Goal: Information Seeking & Learning: Learn about a topic

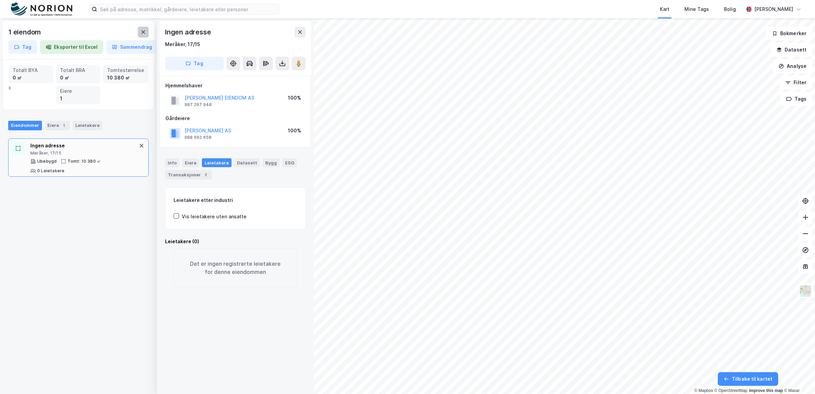
click at [145, 33] on icon at bounding box center [142, 31] width 5 height 5
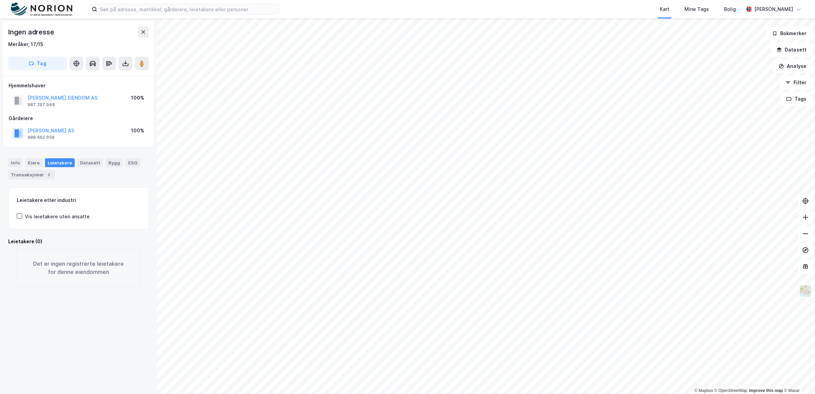
click at [192, 16] on div "Kart Mine Tags Bolig [PERSON_NAME] © Mapbox © OpenStreetMap Improve this map © …" at bounding box center [407, 197] width 815 height 394
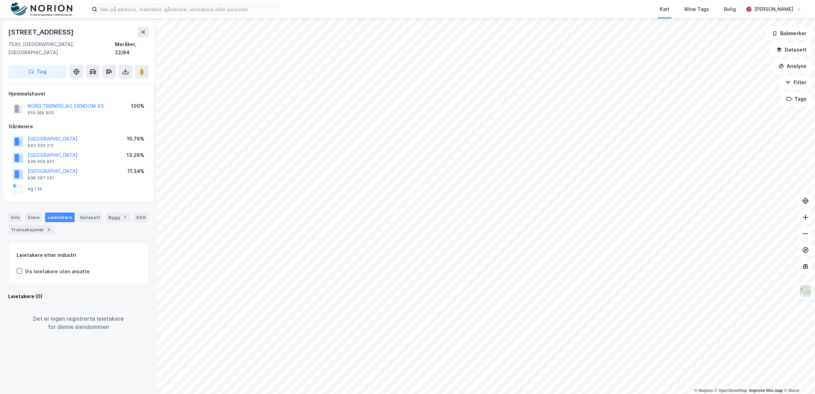
click at [0, 0] on button "og 1 til" at bounding box center [0, 0] width 0 height 0
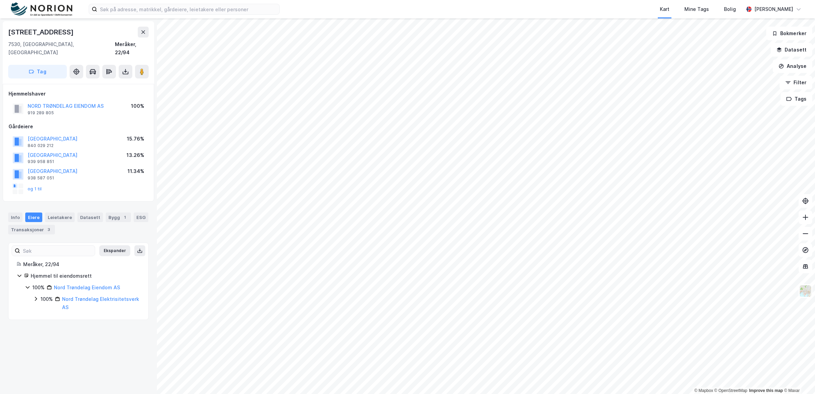
click at [37, 296] on icon at bounding box center [35, 298] width 5 height 5
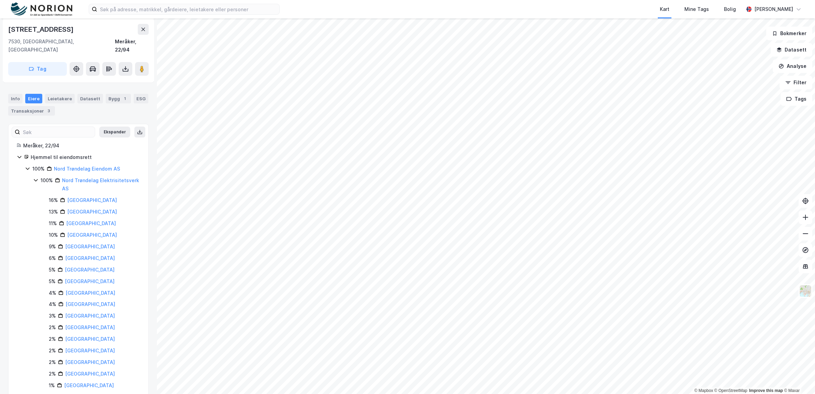
scroll to position [61, 0]
